Goal: Task Accomplishment & Management: Manage account settings

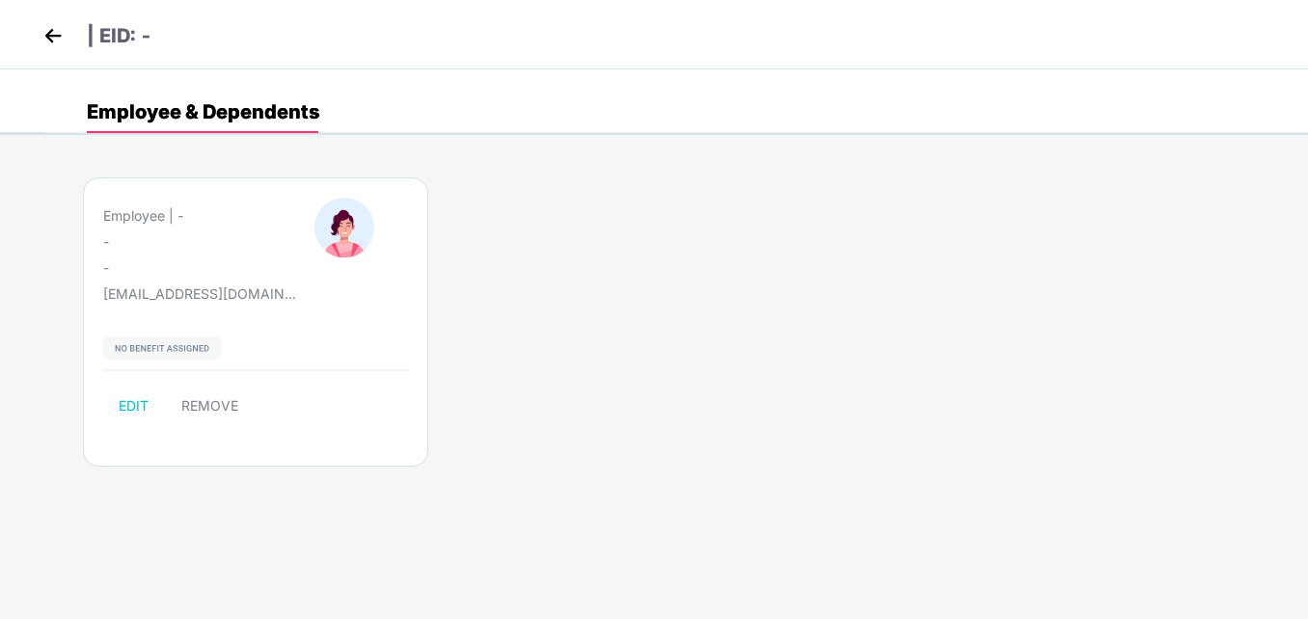
click at [48, 41] on img at bounding box center [53, 35] width 29 height 29
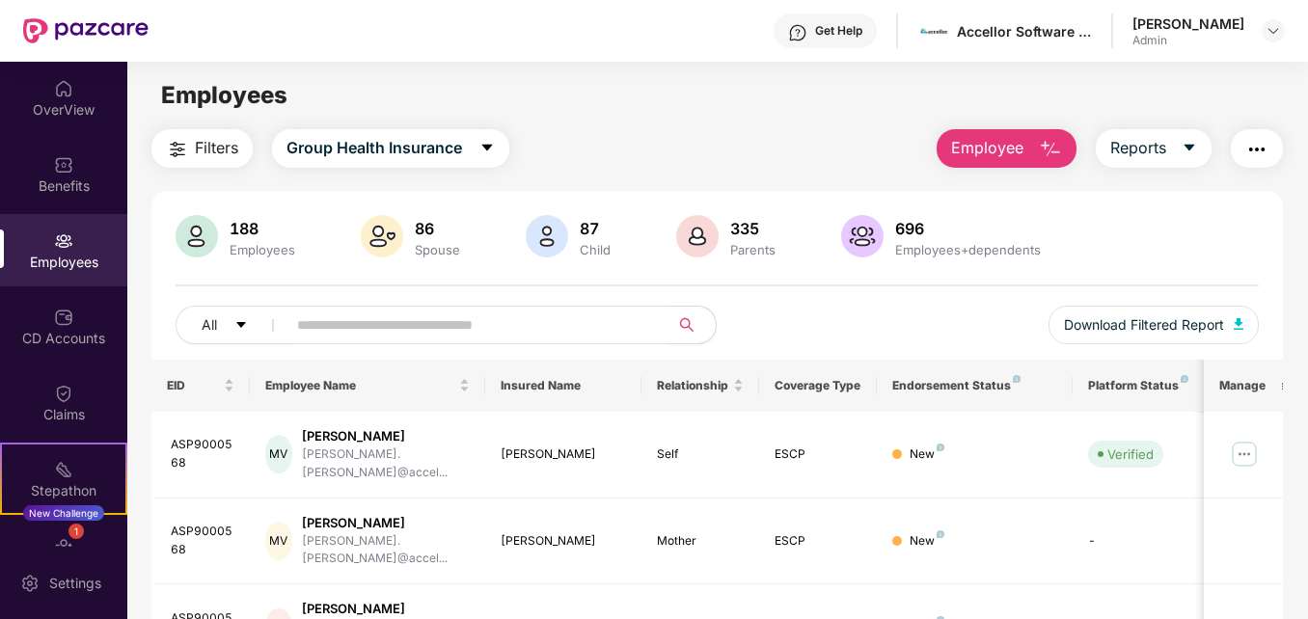
click at [365, 325] on input "text" at bounding box center [469, 325] width 345 height 29
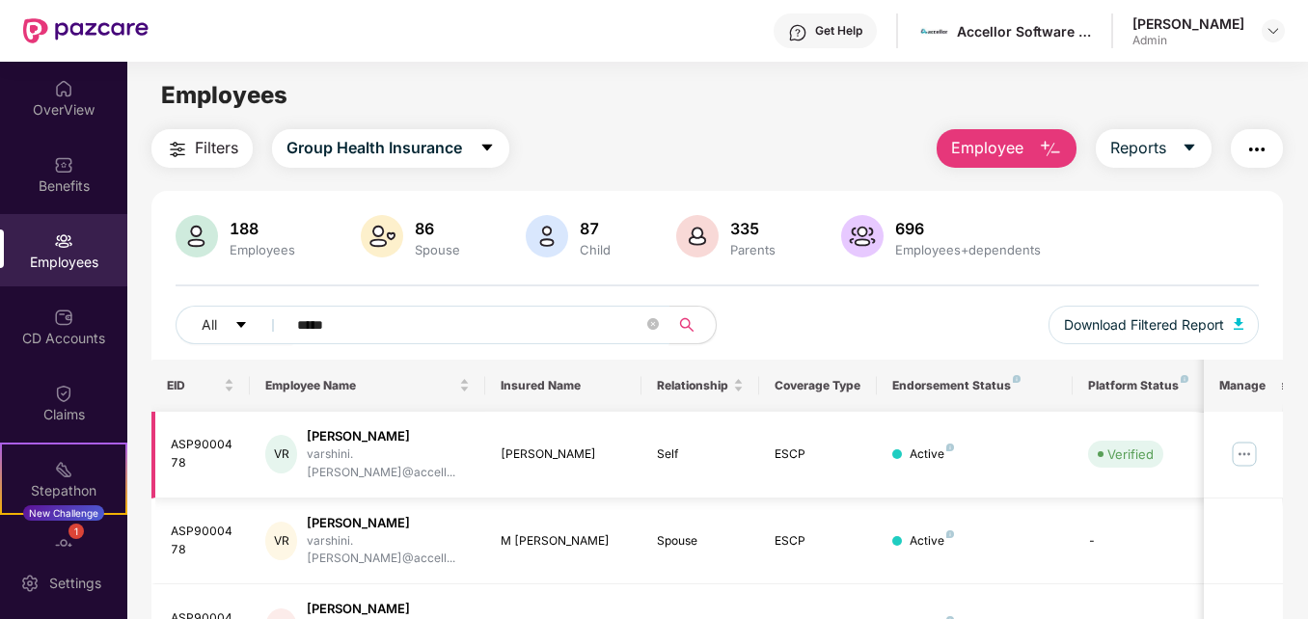
type input "*****"
click at [1245, 450] on img at bounding box center [1244, 454] width 31 height 31
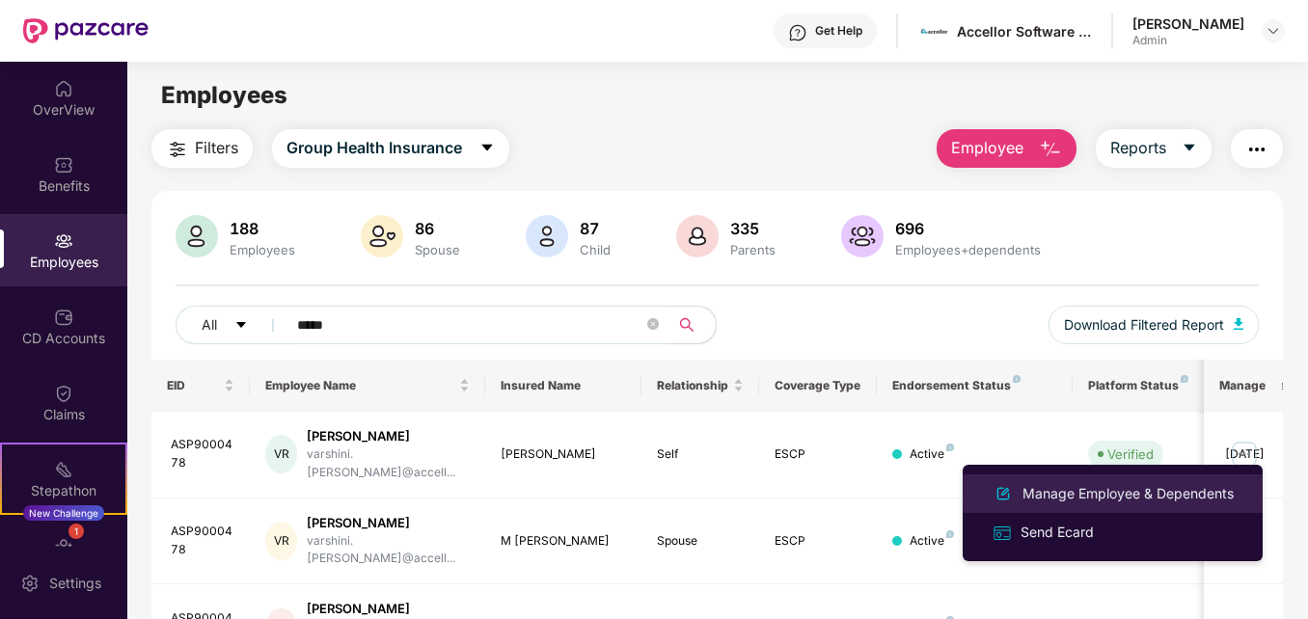
click at [1072, 494] on div "Manage Employee & Dependents" at bounding box center [1128, 493] width 219 height 21
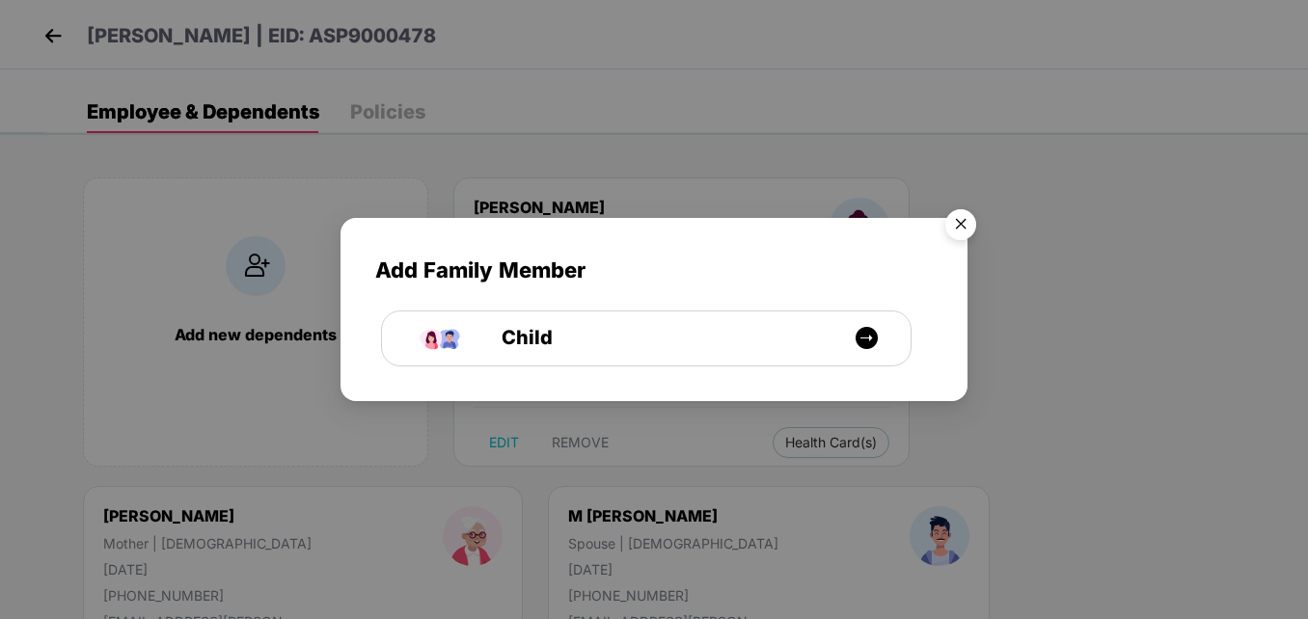
click at [957, 228] on img "Close" at bounding box center [961, 228] width 54 height 54
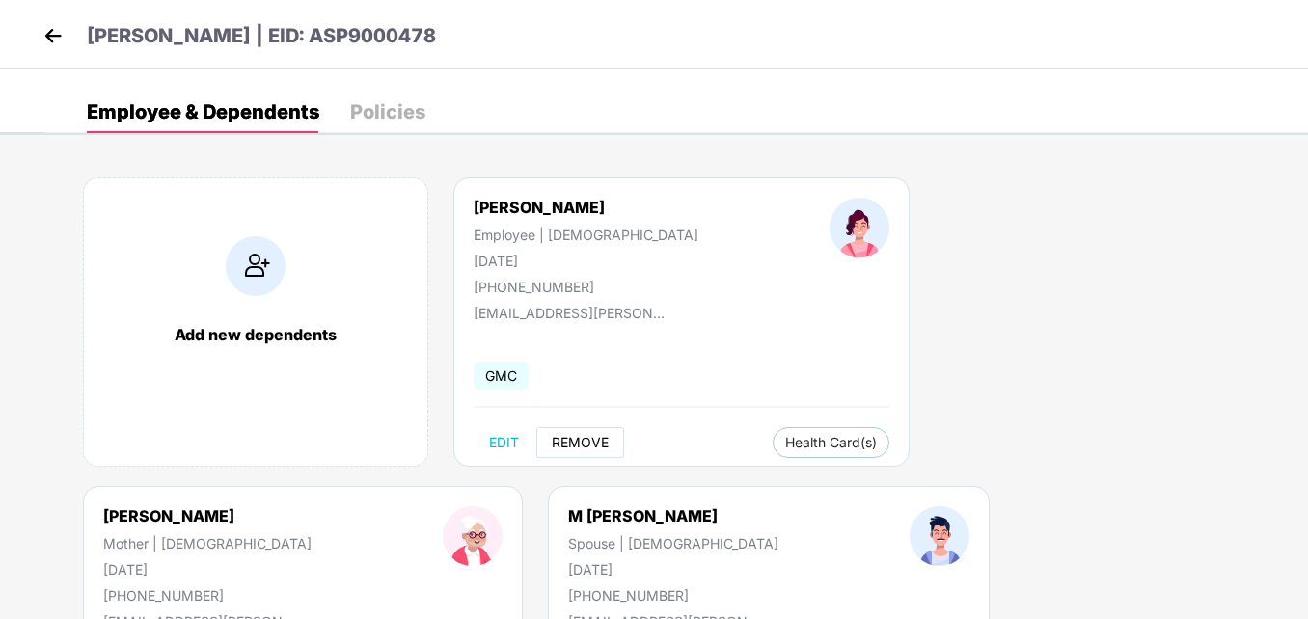
click at [555, 437] on span "REMOVE" at bounding box center [580, 442] width 57 height 15
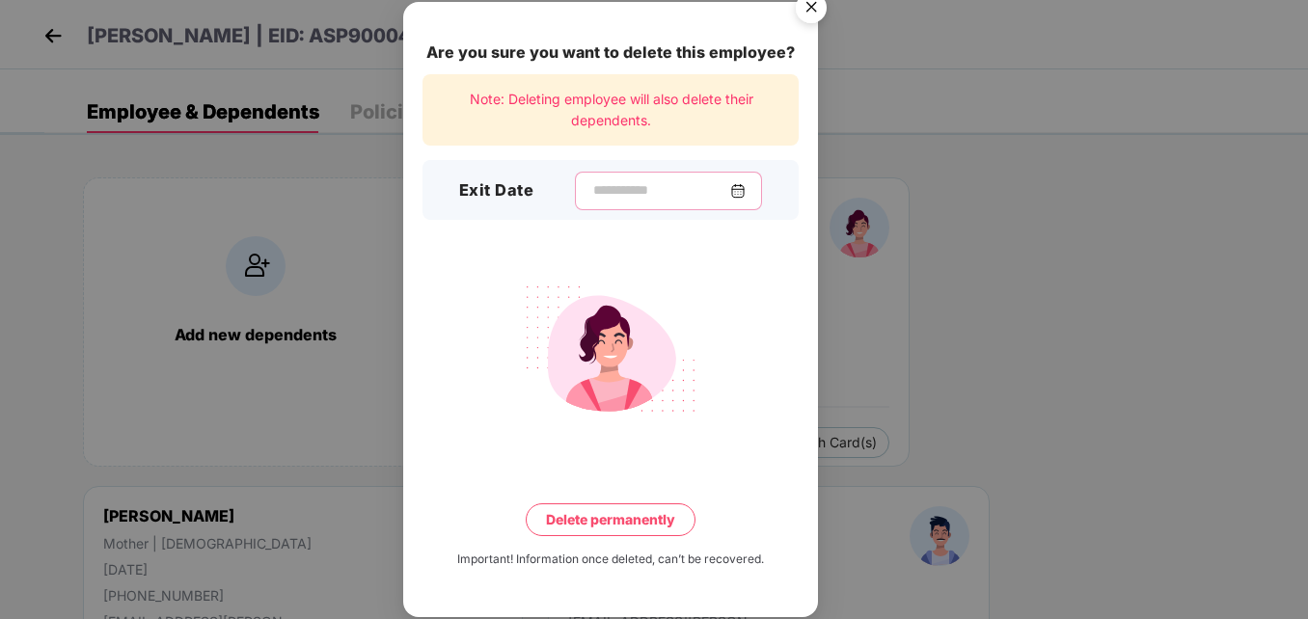
click at [621, 182] on input at bounding box center [661, 190] width 139 height 20
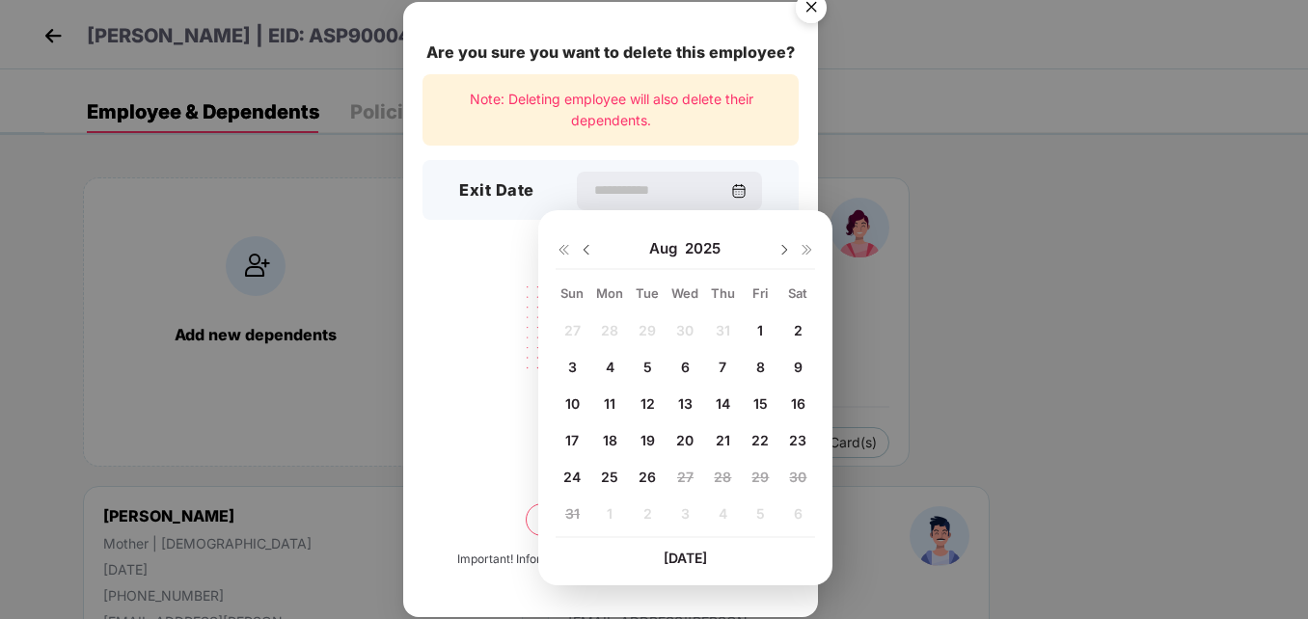
click at [579, 248] on img at bounding box center [586, 249] width 15 height 15
click at [647, 438] on div "1 2 3 4 5 6 7 8 9 10 11 12 13 14 15 16 17 18 19 20 21 22 23 24 25 26 27 28 29 3…" at bounding box center [686, 427] width 260 height 220
click at [646, 120] on div "Note: Deleting employee will also delete their dependents." at bounding box center [611, 110] width 376 height 72
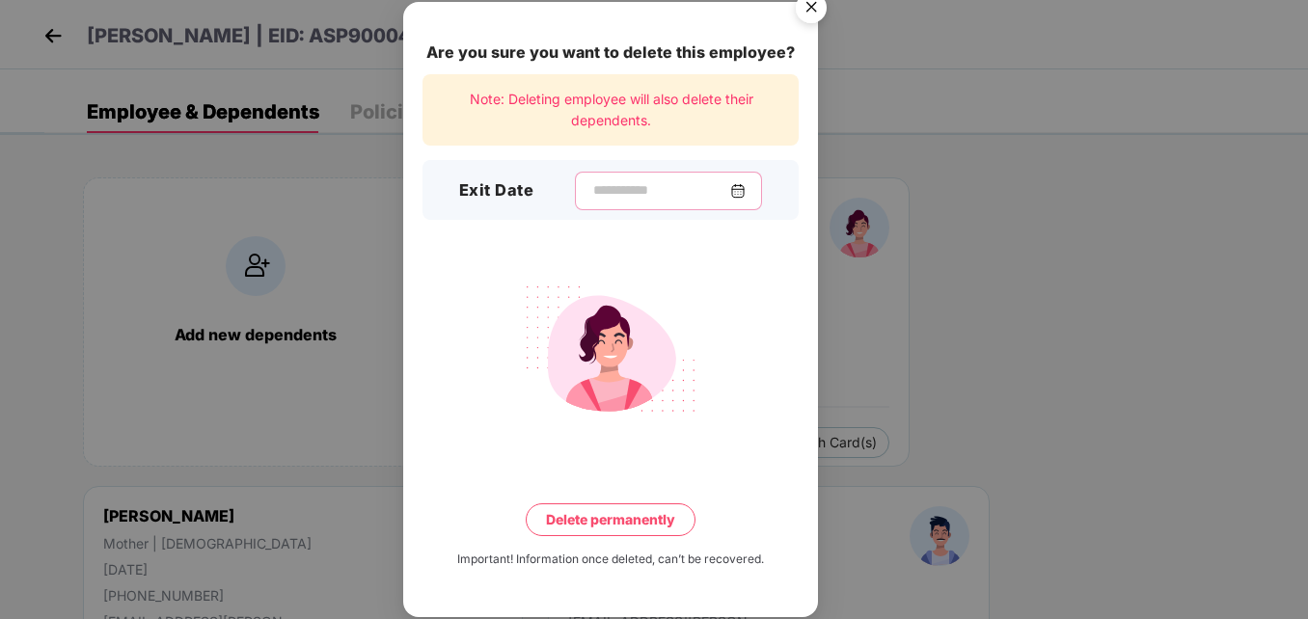
click at [606, 197] on input at bounding box center [661, 190] width 139 height 20
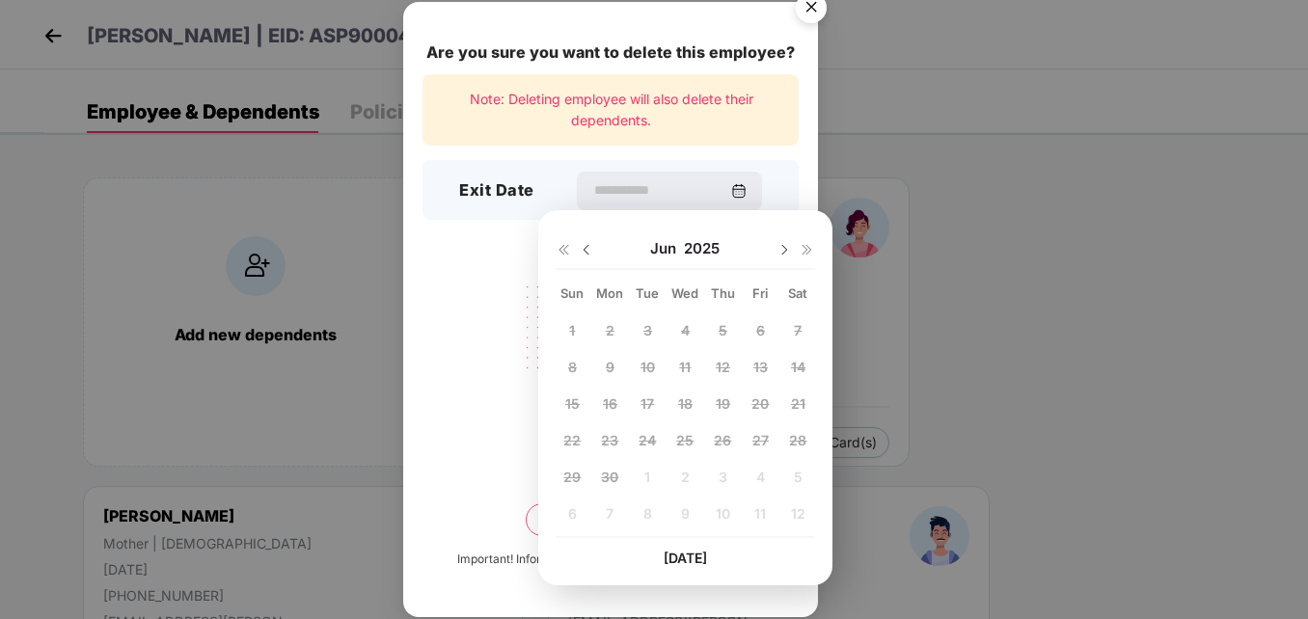
click at [647, 443] on div "1 2 3 4 5 6 7 8 9 10 11 12 13 14 15 16 17 18 19 20 21 22 23 24 25 26 27 28 29 3…" at bounding box center [686, 427] width 260 height 220
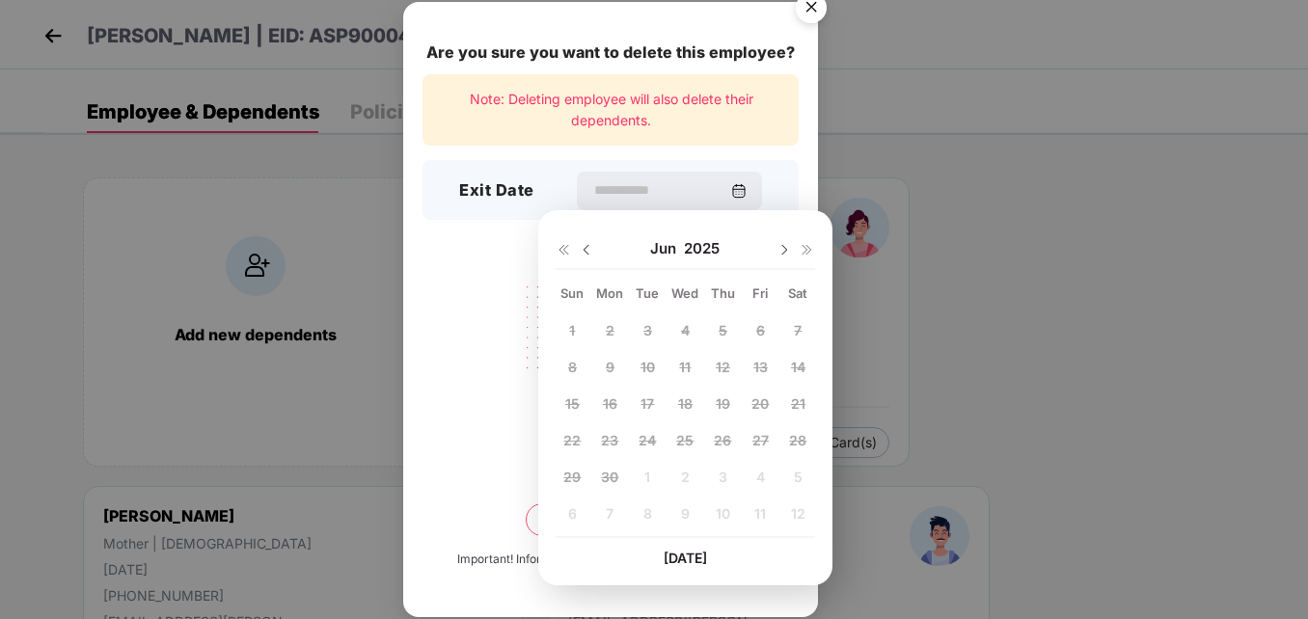
click at [647, 443] on div "1 2 3 4 5 6 7 8 9 10 11 12 13 14 15 16 17 18 19 20 21 22 23 24 25 26 27 28 29 3…" at bounding box center [686, 427] width 260 height 220
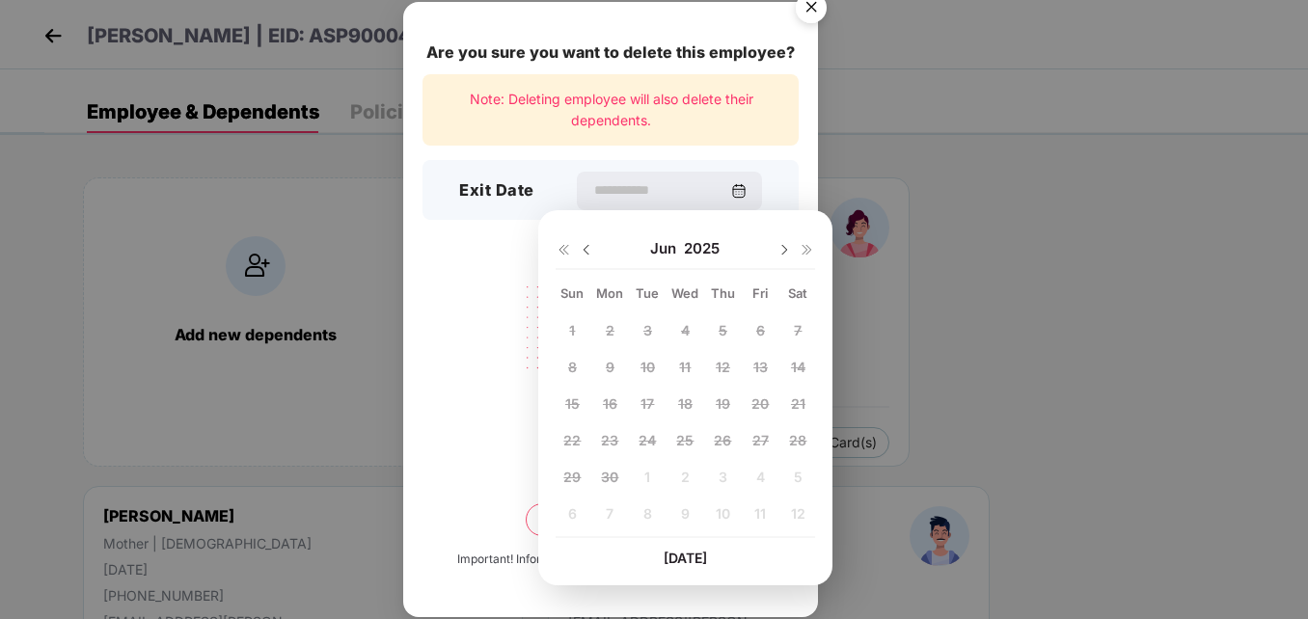
click at [647, 443] on div "1 2 3 4 5 6 7 8 9 10 11 12 13 14 15 16 17 18 19 20 21 22 23 24 25 26 27 28 29 3…" at bounding box center [686, 427] width 260 height 220
click at [681, 564] on span "[DATE]" at bounding box center [685, 558] width 43 height 16
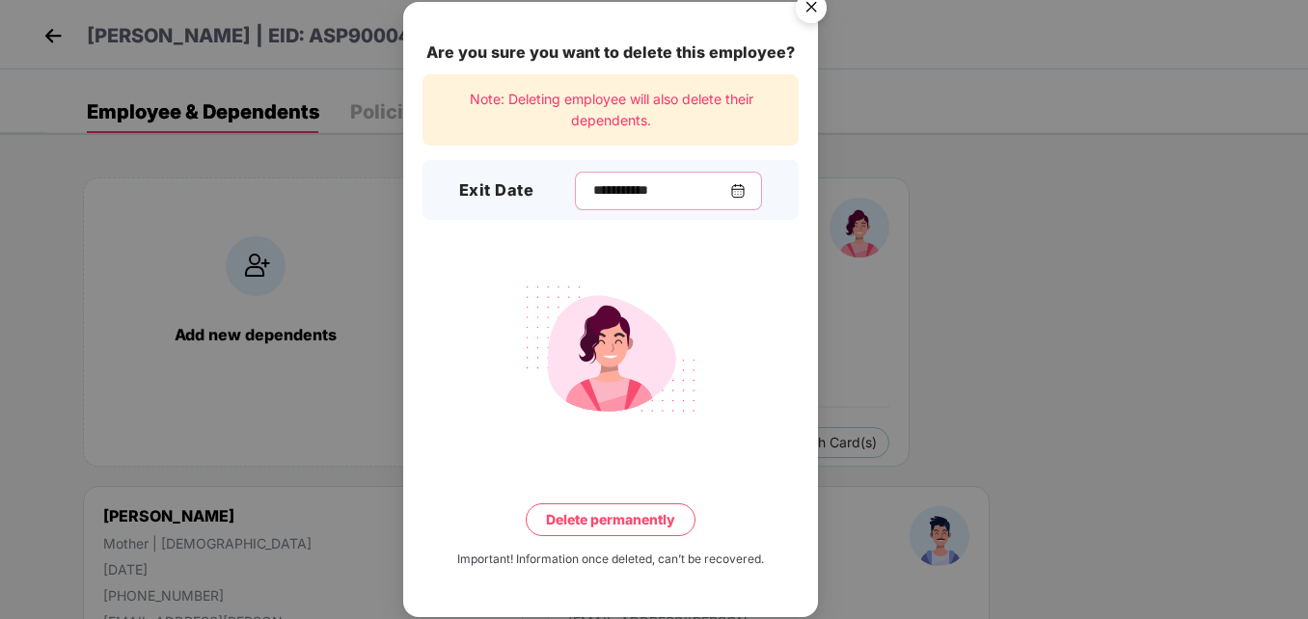
click at [592, 189] on input "**********" at bounding box center [661, 190] width 139 height 20
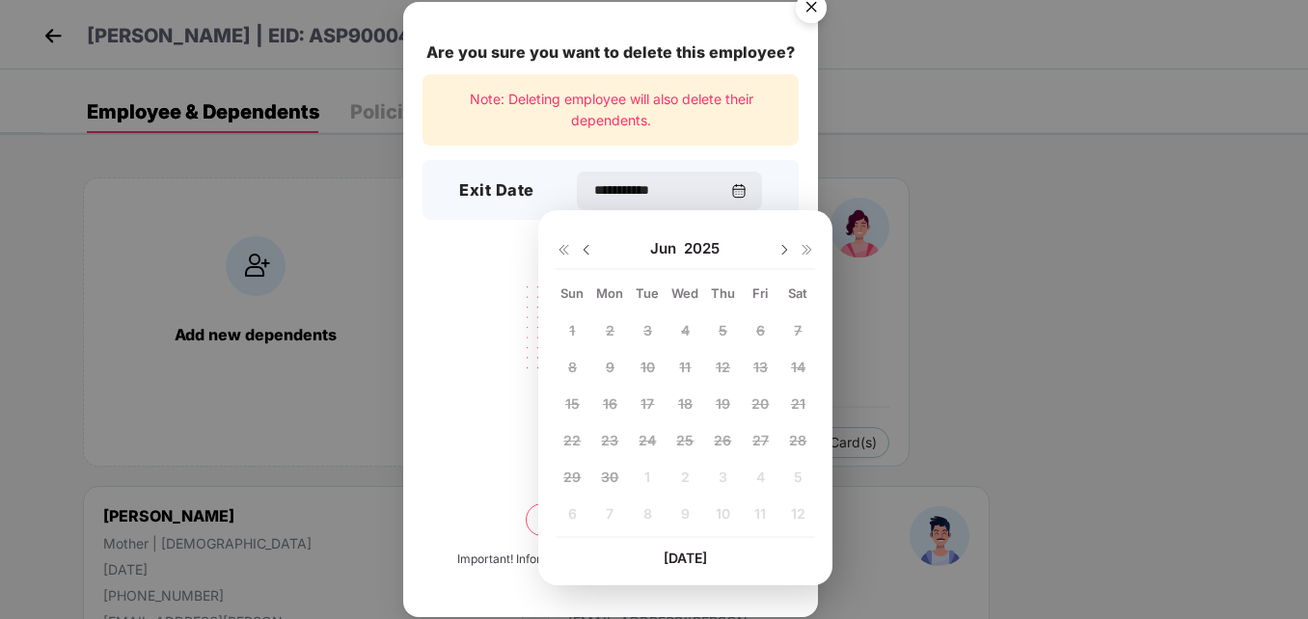
click at [635, 443] on div "1 2 3 4 5 6 7 8 9 10 11 12 13 14 15 16 17 18 19 20 21 22 23 24 25 26 27 28 29 3…" at bounding box center [686, 427] width 260 height 220
click at [782, 251] on img at bounding box center [784, 249] width 15 height 15
click at [584, 251] on img at bounding box center [586, 249] width 15 height 15
click at [651, 441] on div "1 2 3 4 5 6 7 8 9 10 11 12 13 14 15 16 17 18 19 20 21 22 23 24 25 26 27 28 29 3…" at bounding box center [686, 427] width 260 height 220
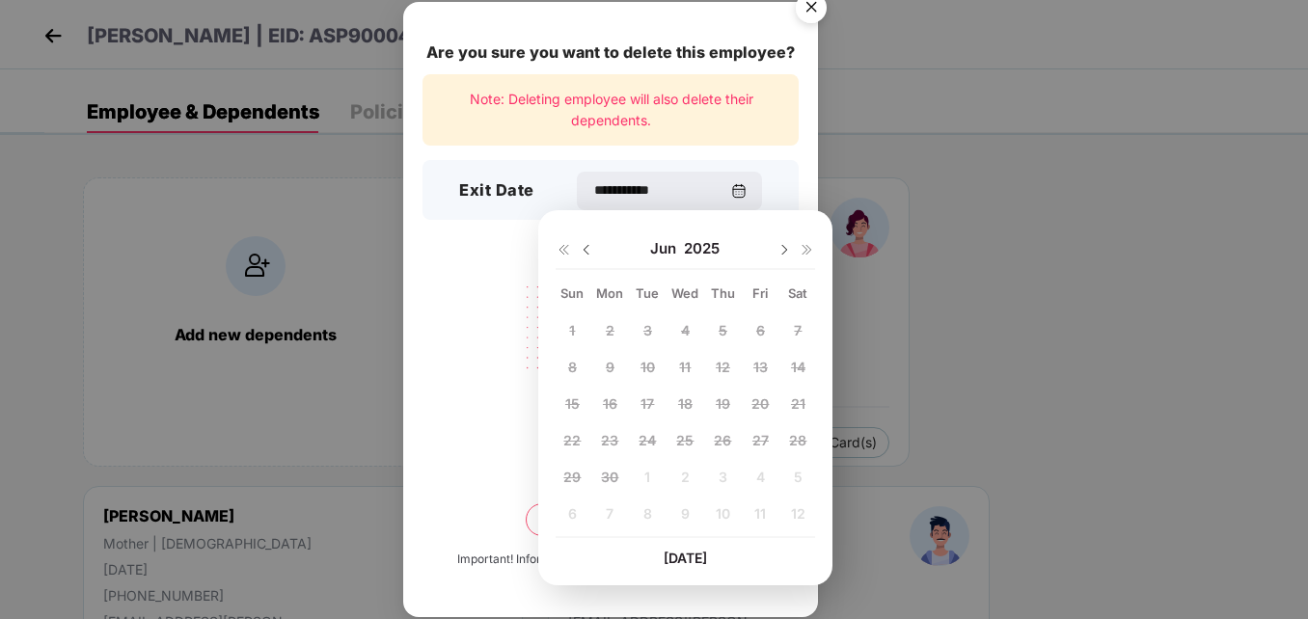
click at [651, 441] on div "1 2 3 4 5 6 7 8 9 10 11 12 13 14 15 16 17 18 19 20 21 22 23 24 25 26 27 28 29 3…" at bounding box center [686, 427] width 260 height 220
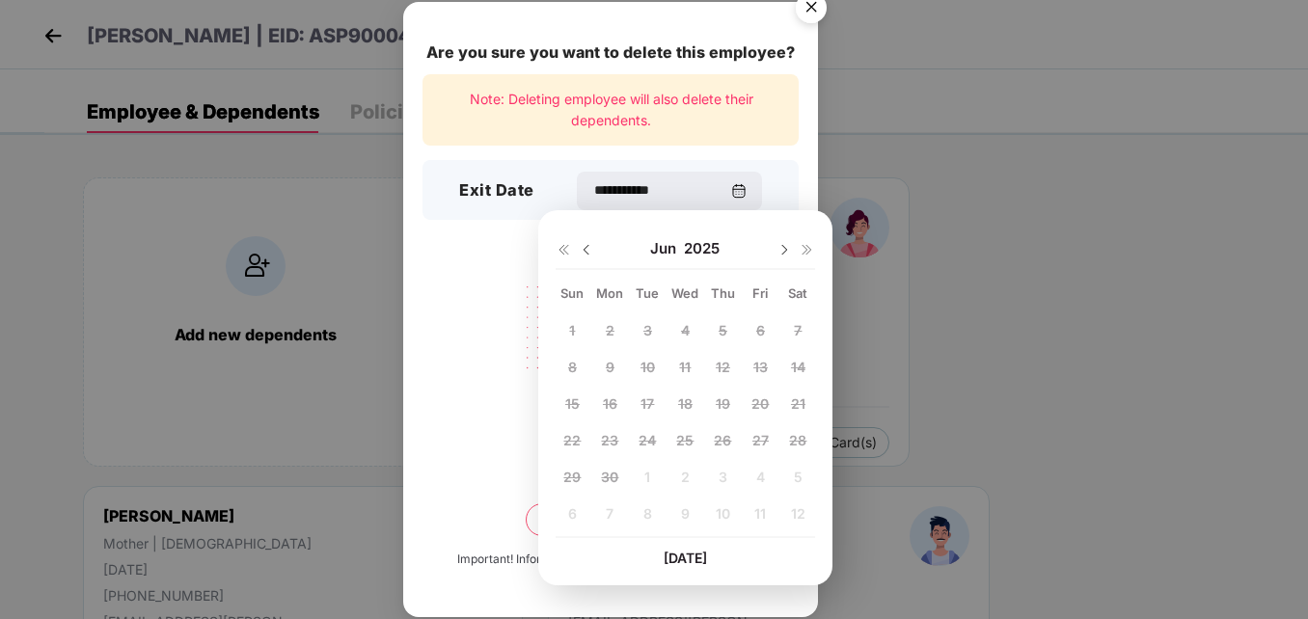
click at [783, 251] on img at bounding box center [784, 249] width 15 height 15
click at [584, 248] on img at bounding box center [586, 249] width 15 height 15
click at [777, 242] on div at bounding box center [796, 248] width 39 height 17
click at [790, 251] on img at bounding box center [784, 249] width 15 height 15
click at [590, 241] on div at bounding box center [575, 248] width 39 height 17
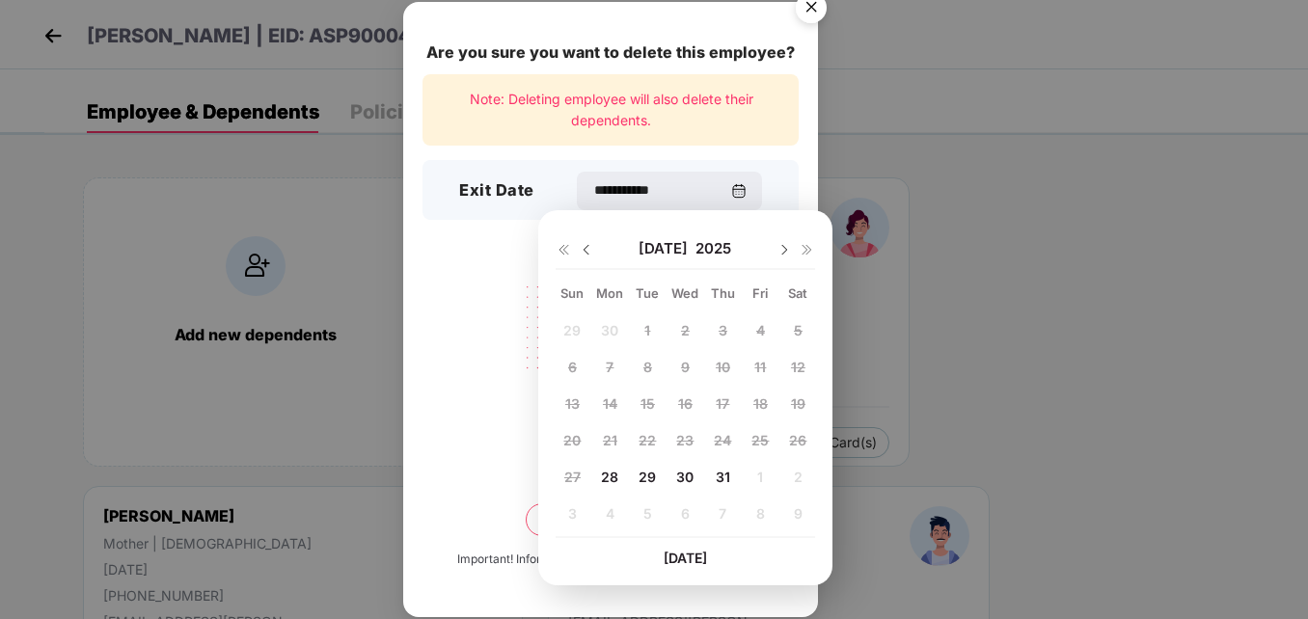
click at [587, 251] on img at bounding box center [586, 249] width 15 height 15
click at [652, 435] on div "1 2 3 4 5 6 7 8 9 10 11 12 13 14 15 16 17 18 19 20 21 22 23 24 25 26 27 28 29 3…" at bounding box center [686, 427] width 260 height 220
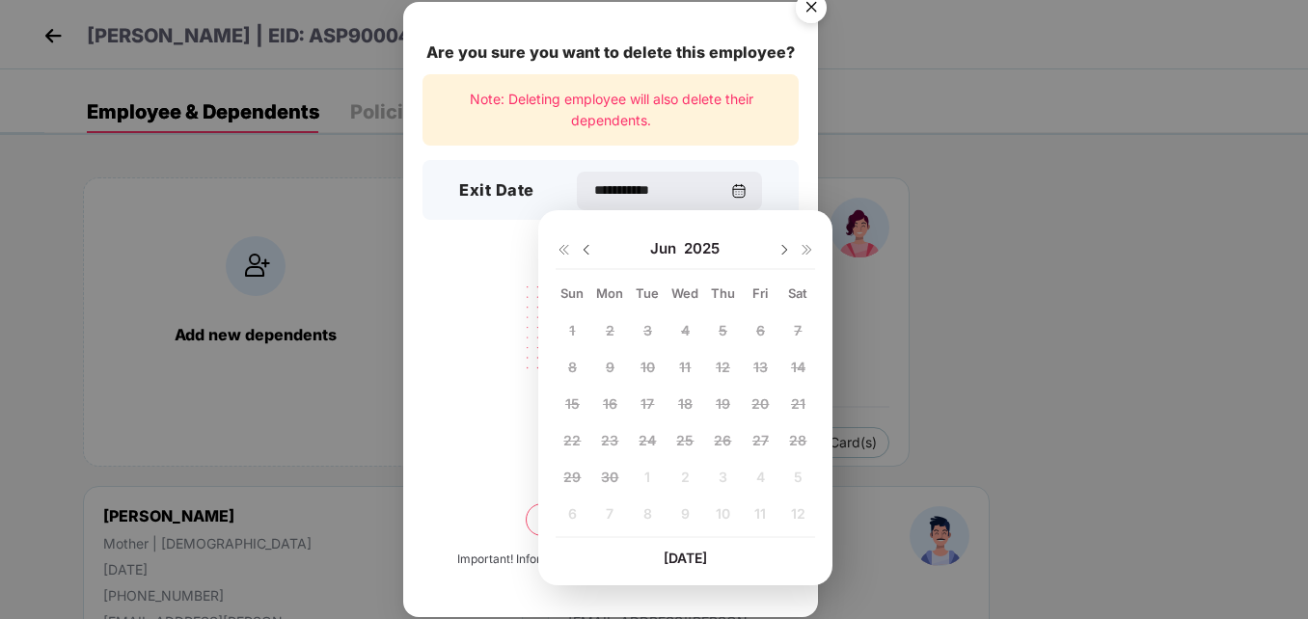
click at [652, 435] on div "1 2 3 4 5 6 7 8 9 10 11 12 13 14 15 16 17 18 19 20 21 22 23 24 25 26 27 28 29 3…" at bounding box center [686, 427] width 260 height 220
click at [438, 275] on div at bounding box center [611, 349] width 376 height 151
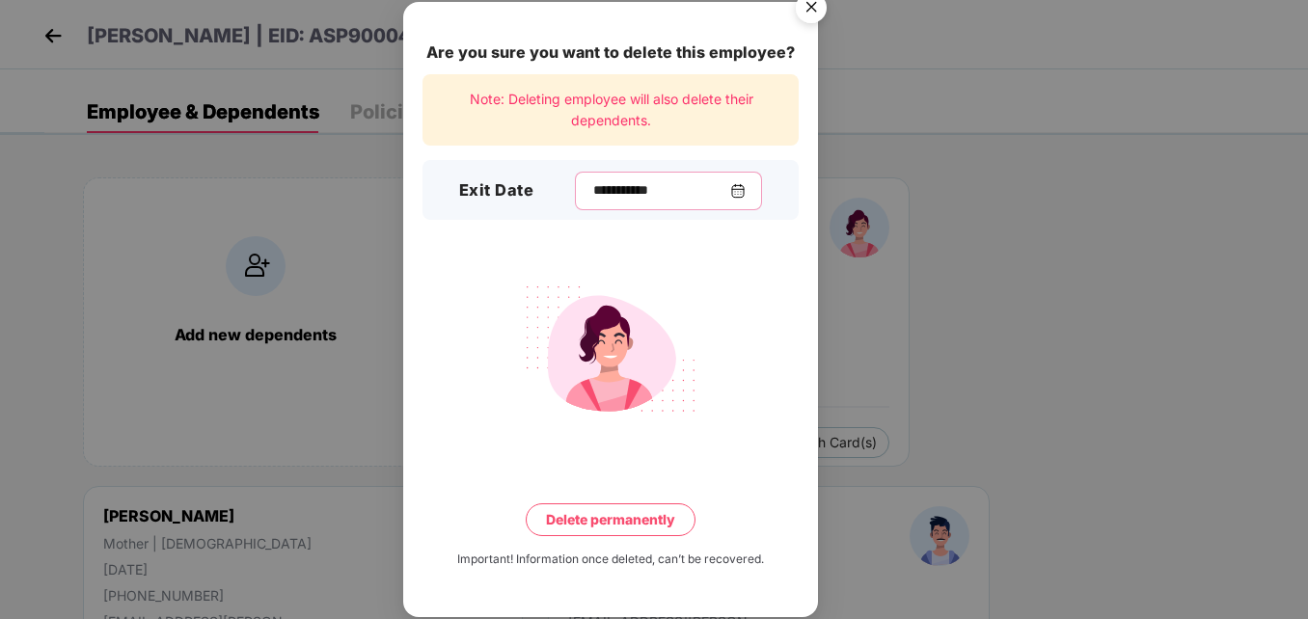
click at [619, 194] on input "**********" at bounding box center [661, 190] width 139 height 20
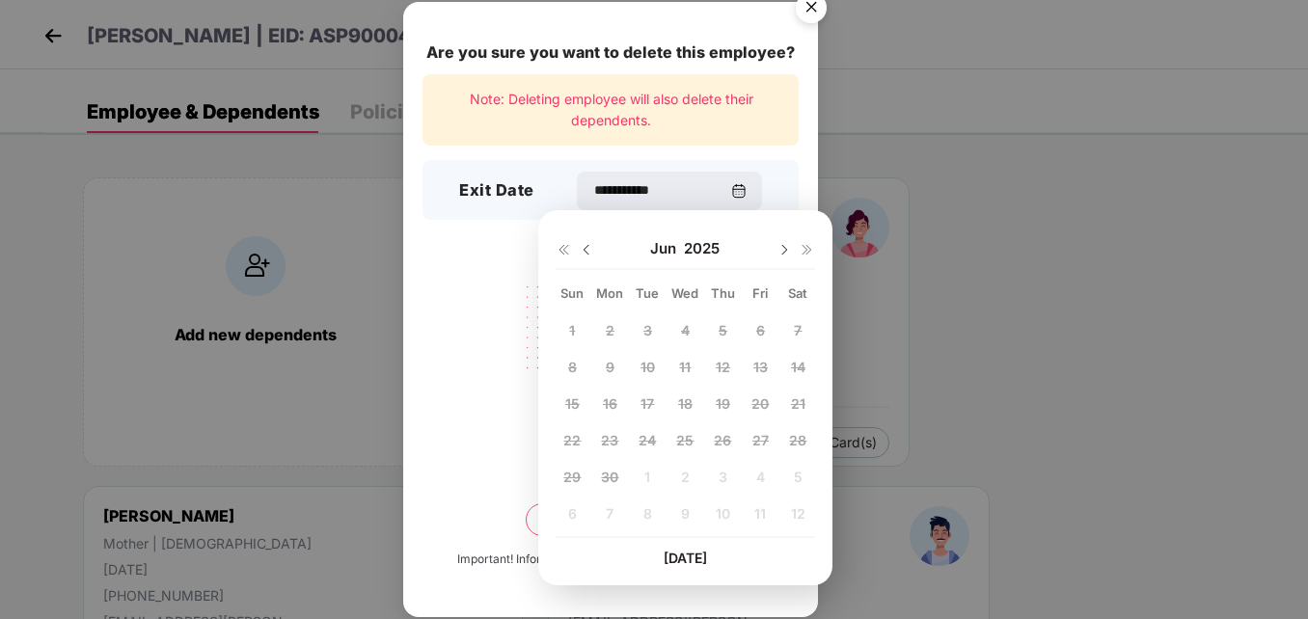
click at [583, 251] on img at bounding box center [586, 249] width 15 height 15
click at [591, 255] on img at bounding box center [586, 249] width 15 height 15
click at [783, 247] on img at bounding box center [784, 249] width 15 height 15
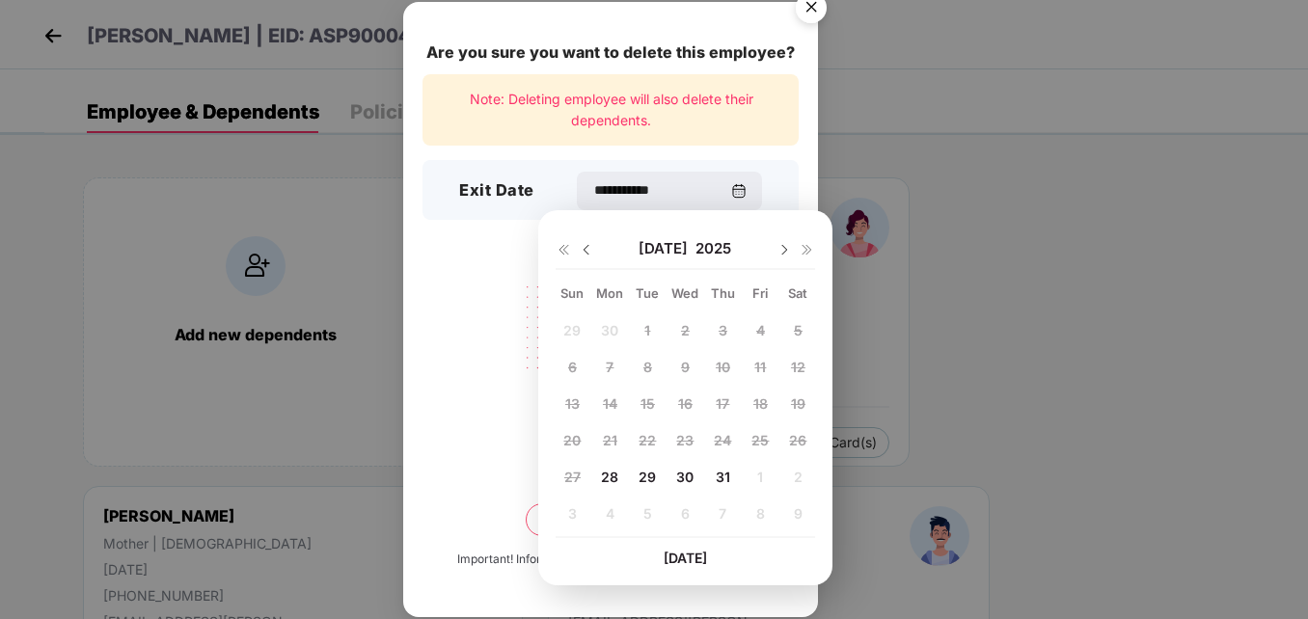
click at [611, 482] on span "28" at bounding box center [609, 477] width 17 height 16
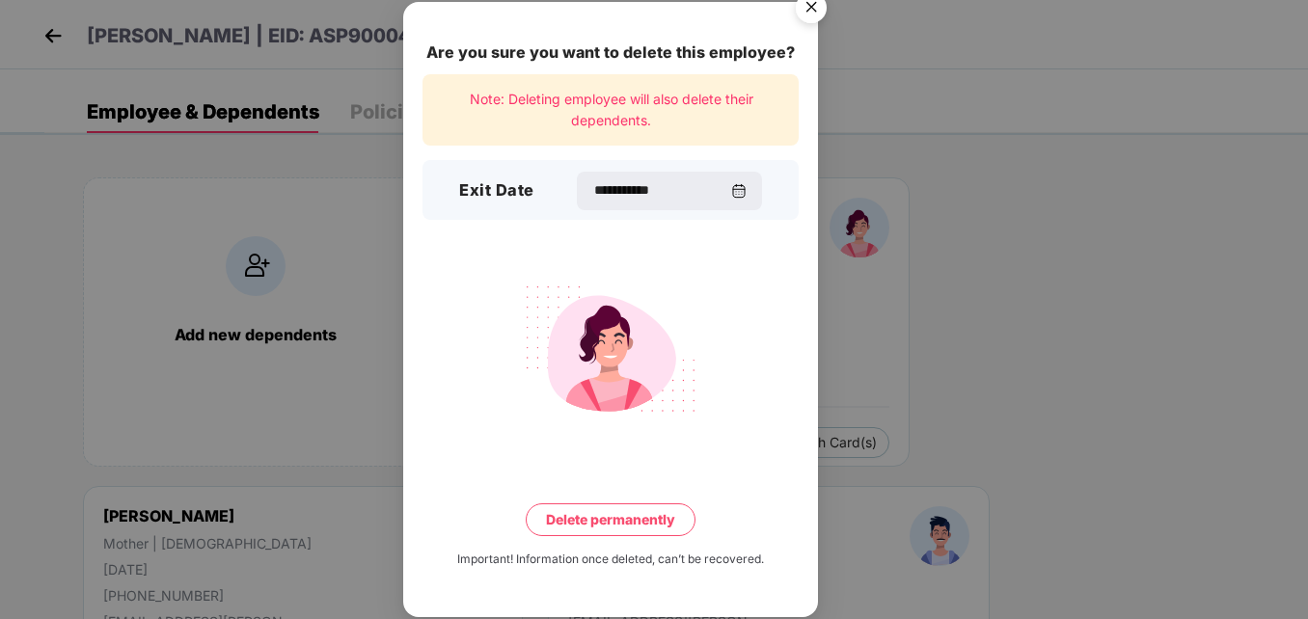
type input "**********"
click at [603, 519] on button "Delete permanently" at bounding box center [611, 520] width 170 height 33
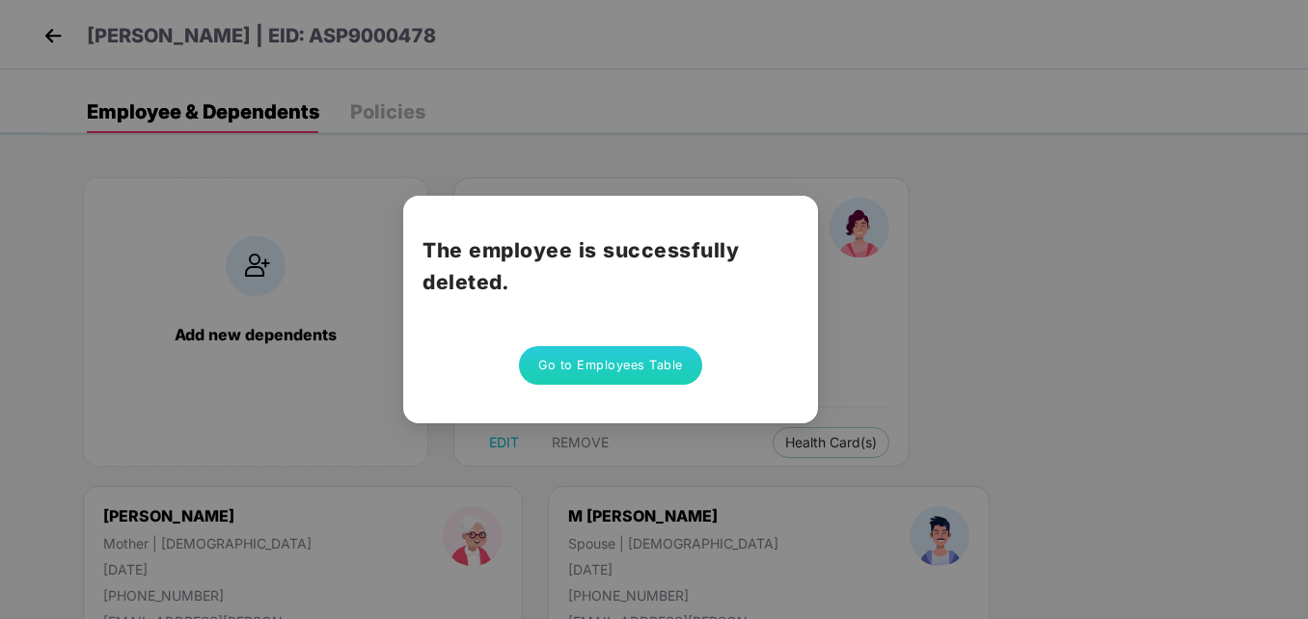
click at [592, 372] on button "Go to Employees Table" at bounding box center [610, 365] width 183 height 39
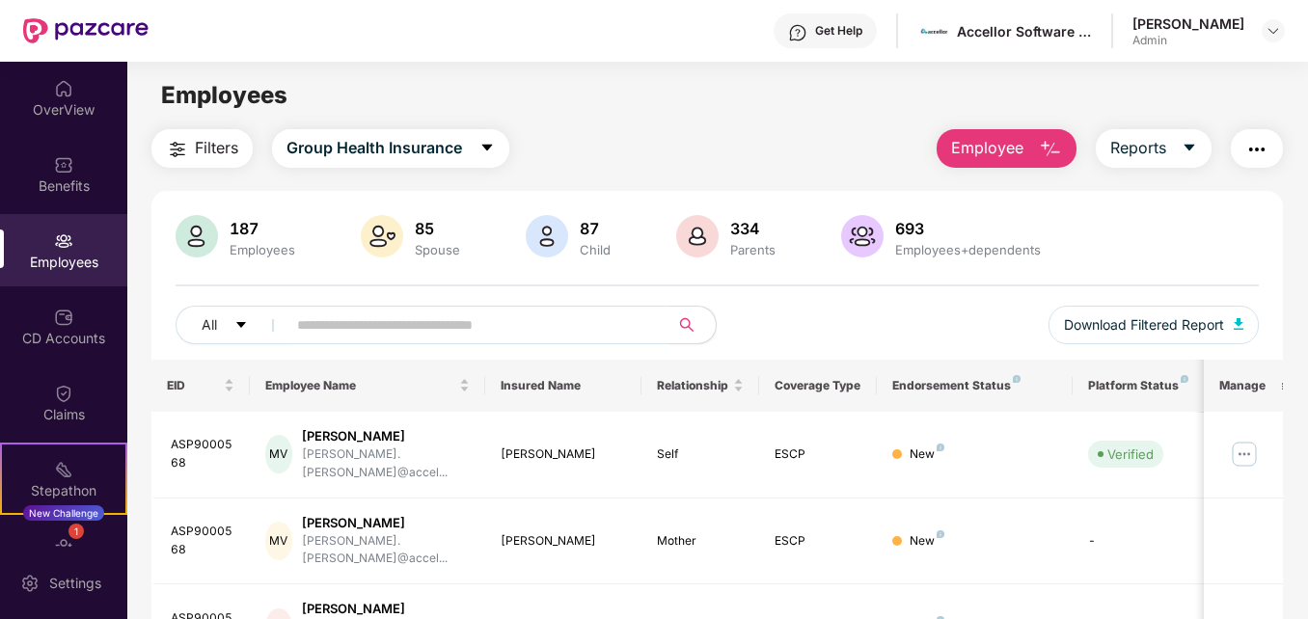
click at [479, 325] on input "text" at bounding box center [469, 325] width 345 height 29
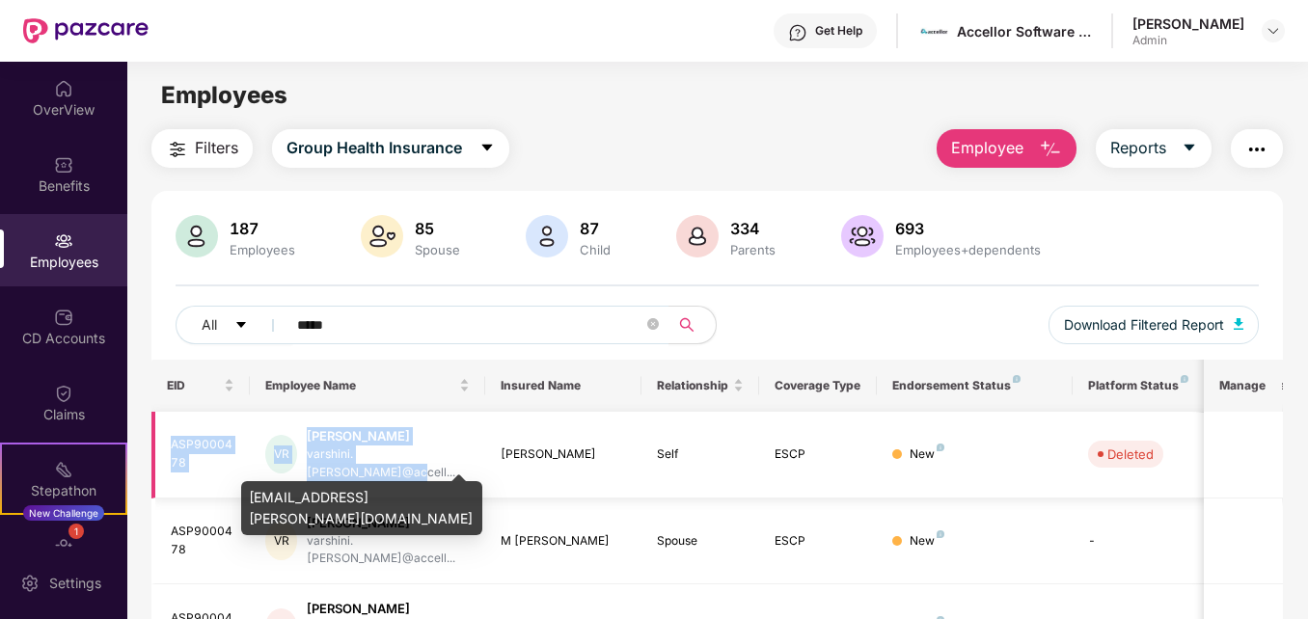
drag, startPoint x: 173, startPoint y: 438, endPoint x: 451, endPoint y: 460, distance: 278.8
click at [451, 460] on tr "ASP9000478 [PERSON_NAME] [PERSON_NAME].[PERSON_NAME]@accell... [PERSON_NAME] Se…" at bounding box center [778, 455] width 1254 height 87
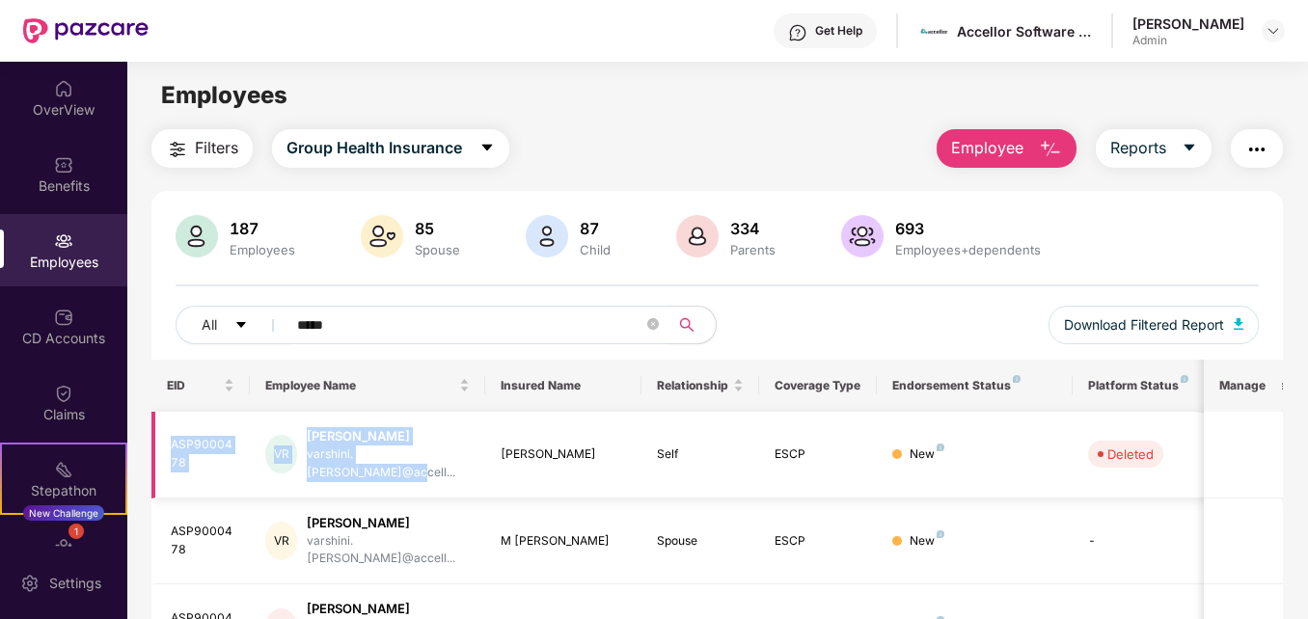
copy tr "ASP9000478 [PERSON_NAME] [PERSON_NAME].[PERSON_NAME]@accell..."
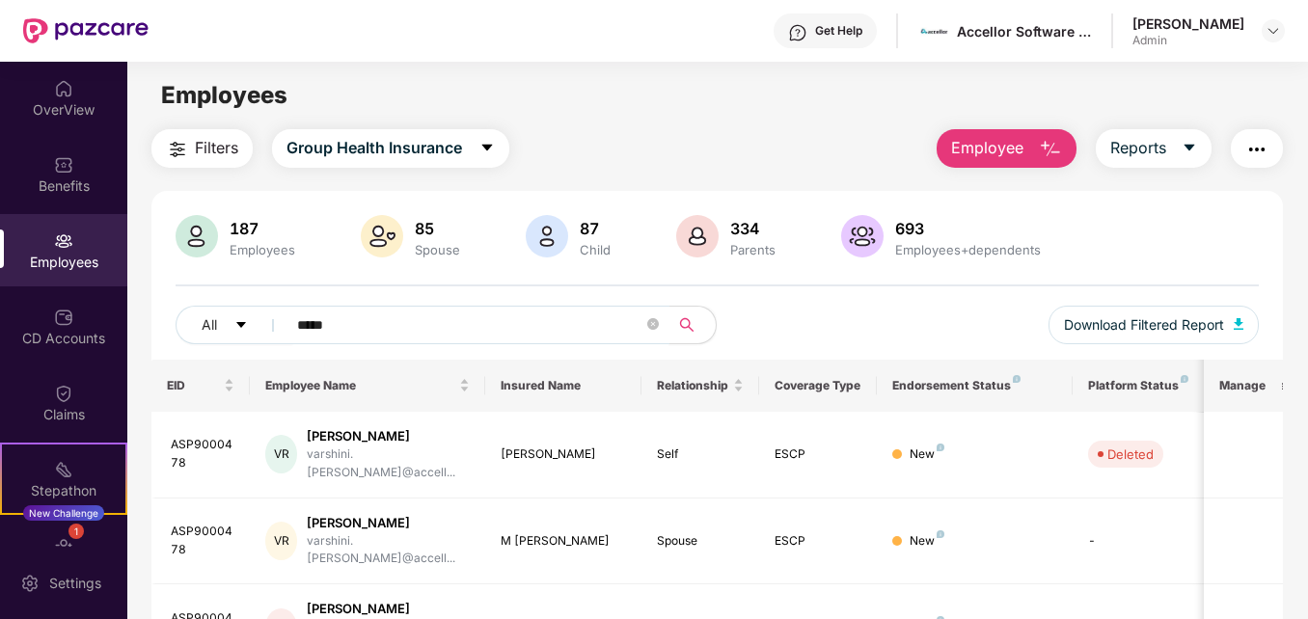
click at [536, 329] on input "*****" at bounding box center [469, 325] width 345 height 29
type input "*"
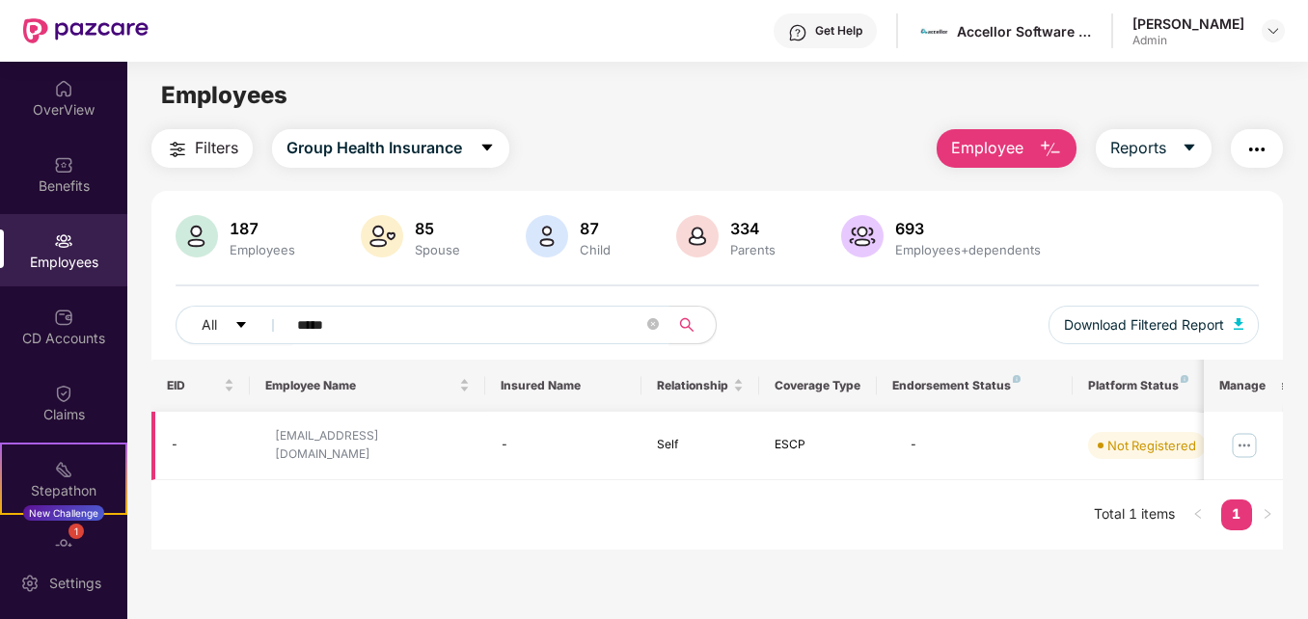
type input "*****"
click at [1242, 446] on img at bounding box center [1244, 445] width 31 height 31
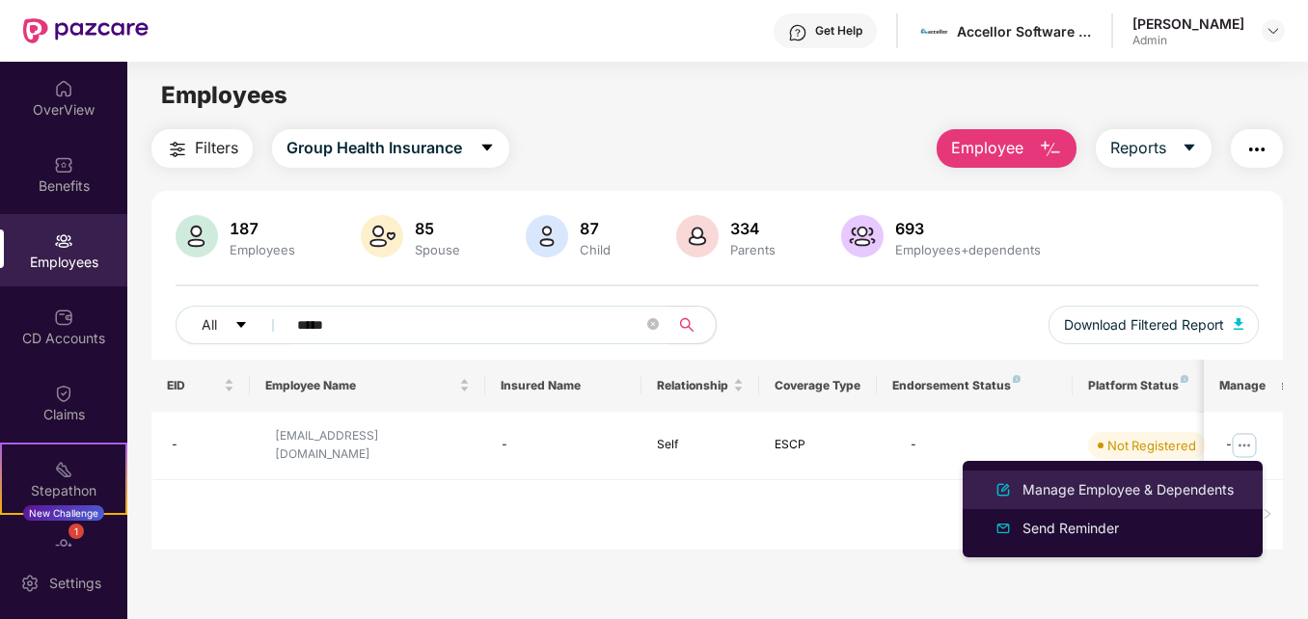
click at [1094, 482] on div "Manage Employee & Dependents" at bounding box center [1128, 490] width 219 height 21
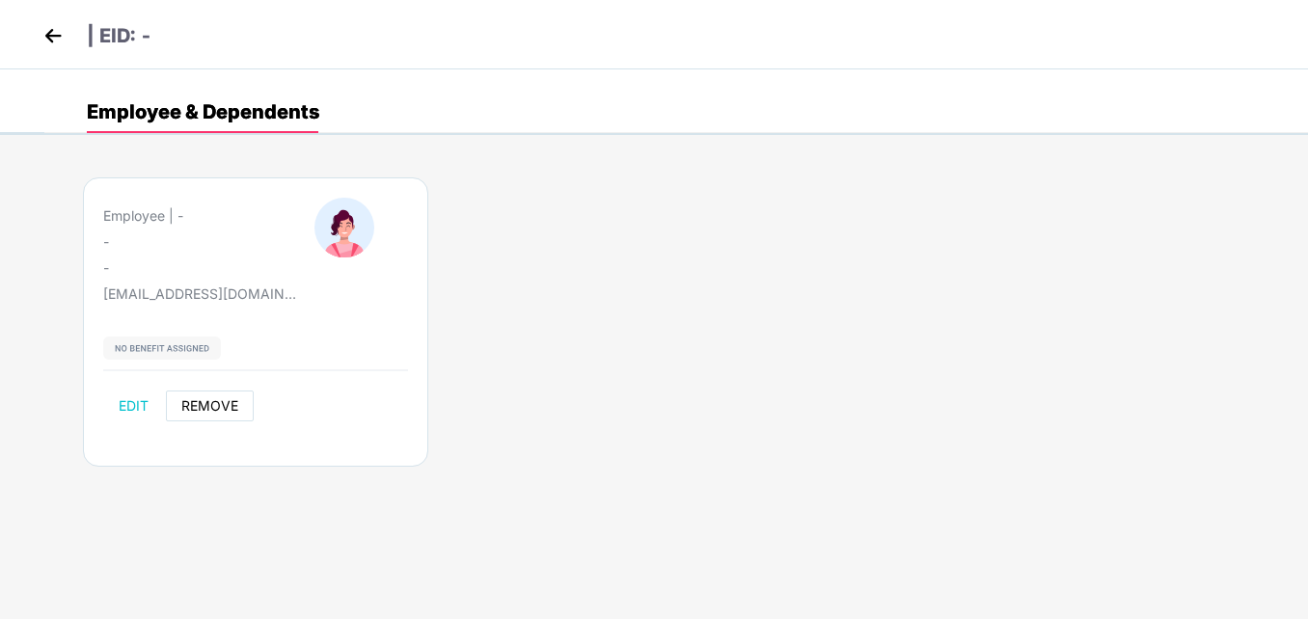
click at [207, 394] on button "REMOVE" at bounding box center [210, 406] width 88 height 31
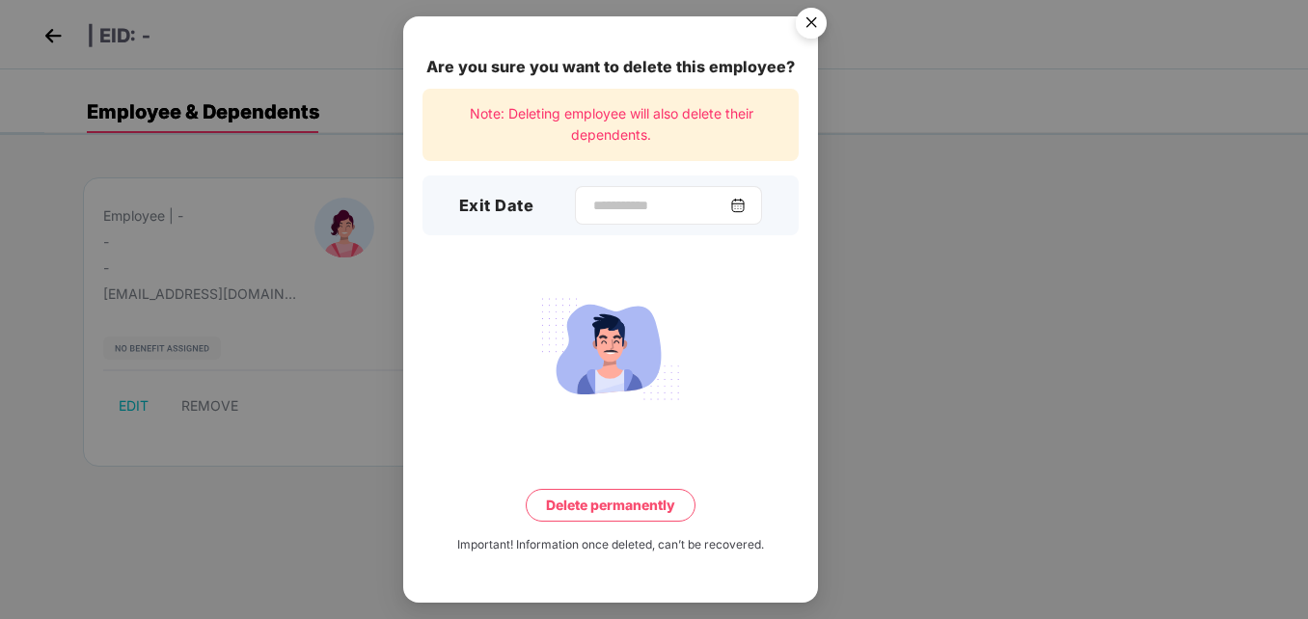
click at [746, 206] on img at bounding box center [737, 205] width 15 height 15
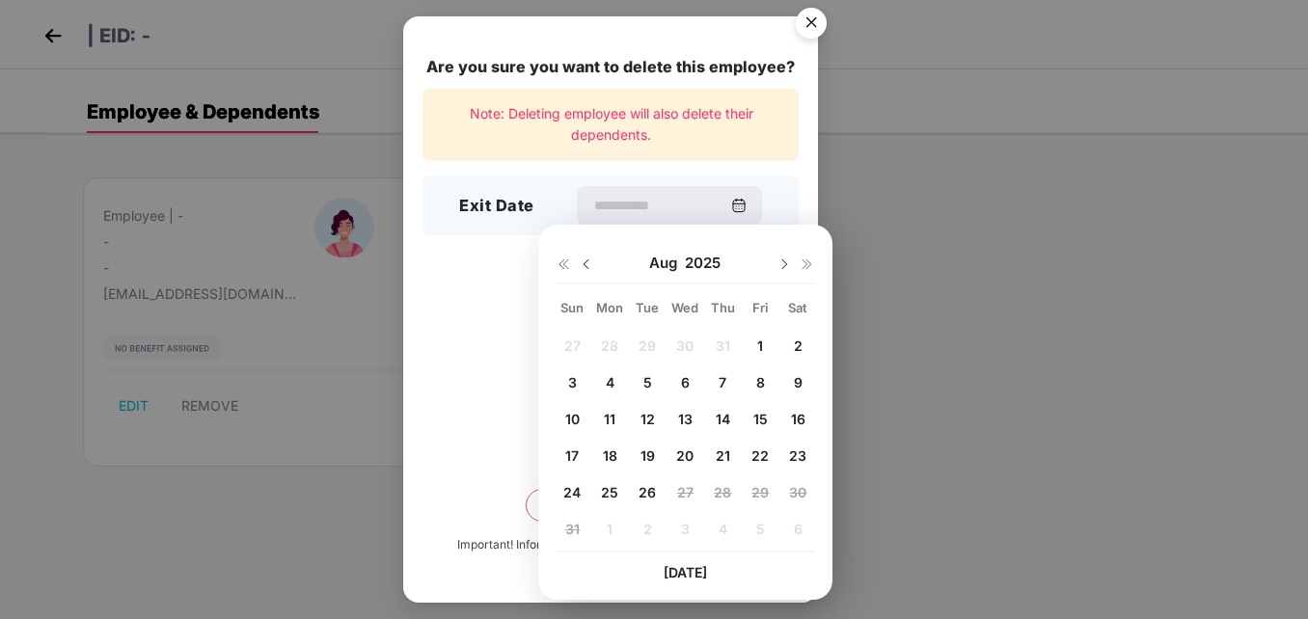
click at [591, 262] on img at bounding box center [586, 264] width 15 height 15
click at [616, 489] on span "28" at bounding box center [609, 492] width 17 height 16
type input "**********"
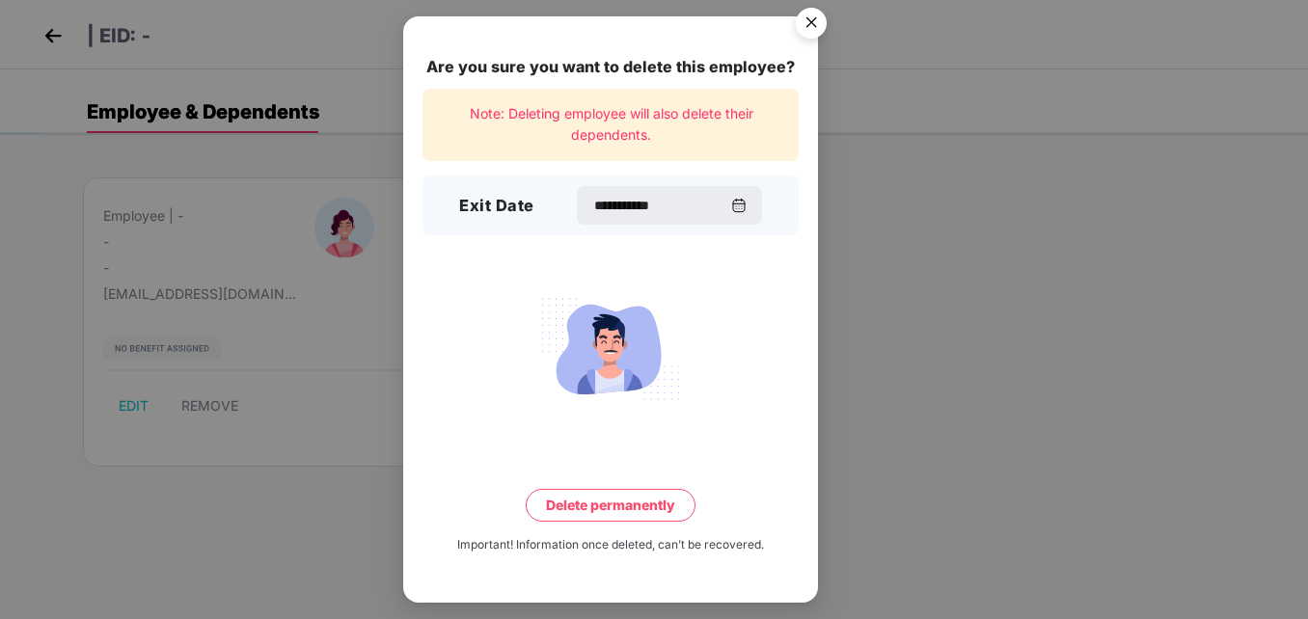
click at [649, 515] on button "Delete permanently" at bounding box center [611, 505] width 170 height 33
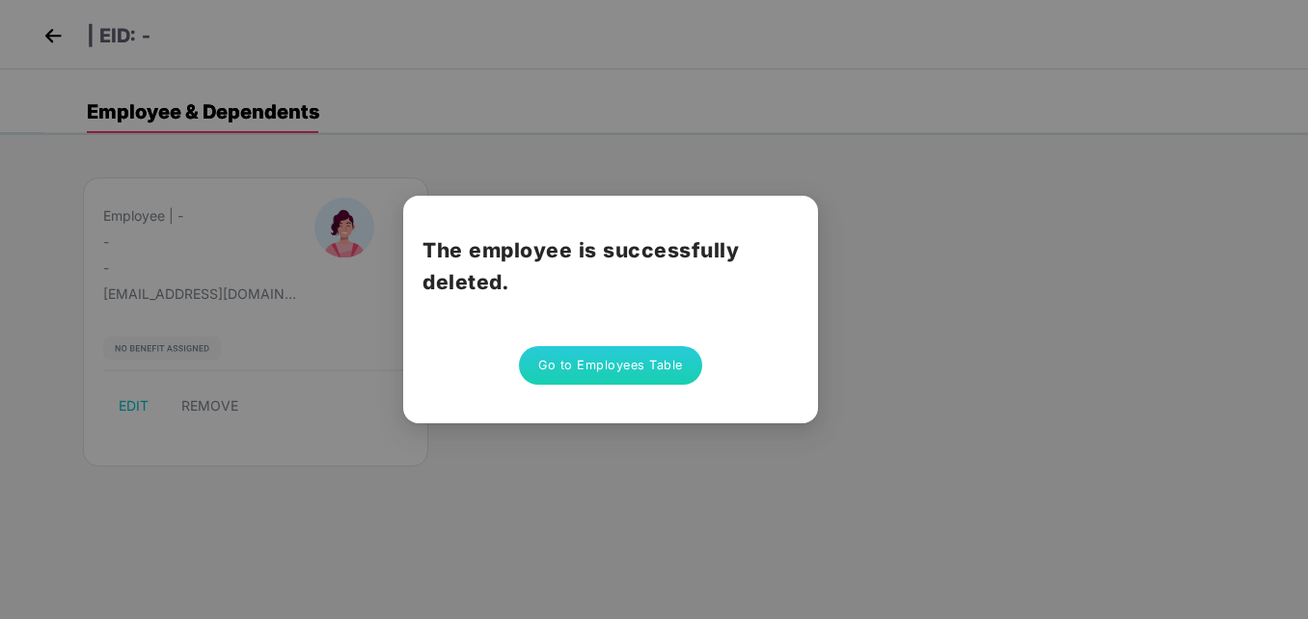
click at [619, 371] on button "Go to Employees Table" at bounding box center [610, 365] width 183 height 39
